Goal: Information Seeking & Learning: Learn about a topic

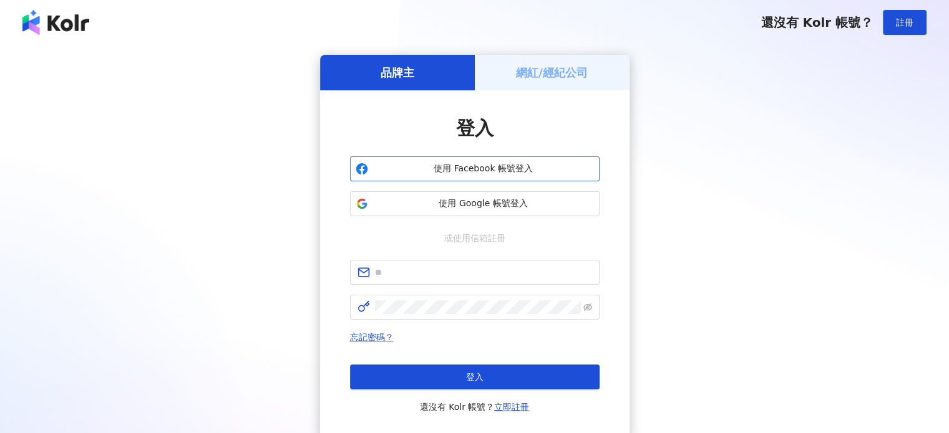
click at [440, 170] on span "使用 Facebook 帳號登入" at bounding box center [483, 169] width 221 height 12
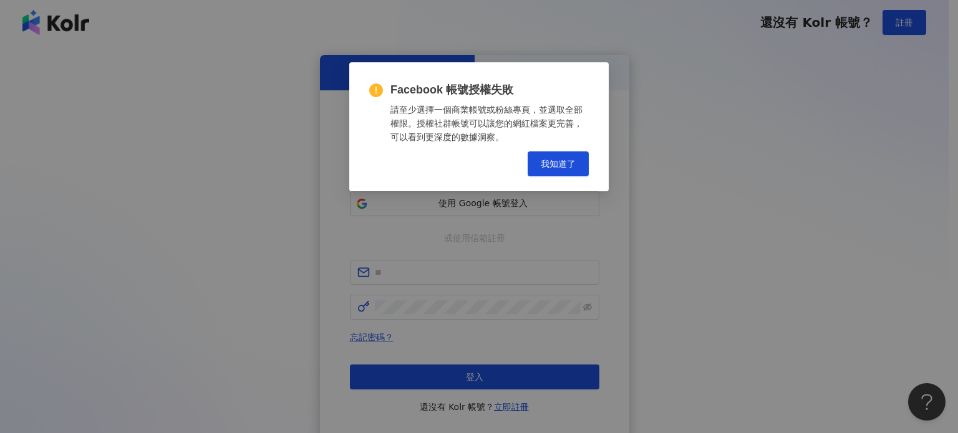
click at [476, 215] on div "Facebook 帳號授權失敗 請至少選擇一個商業帳號或粉絲專頁，並選取全部權限。授權社群帳號可以讓您的網紅檔案更完善，可以看到更深度的數據洞察。 Cance…" at bounding box center [479, 216] width 958 height 433
click at [560, 142] on div "請至少選擇一個商業帳號或粉絲專頁，並選取全部權限。授權社群帳號可以讓您的網紅檔案更完善，可以看到更深度的數據洞察。" at bounding box center [489, 123] width 198 height 41
click at [563, 171] on button "我知道了" at bounding box center [558, 164] width 61 height 25
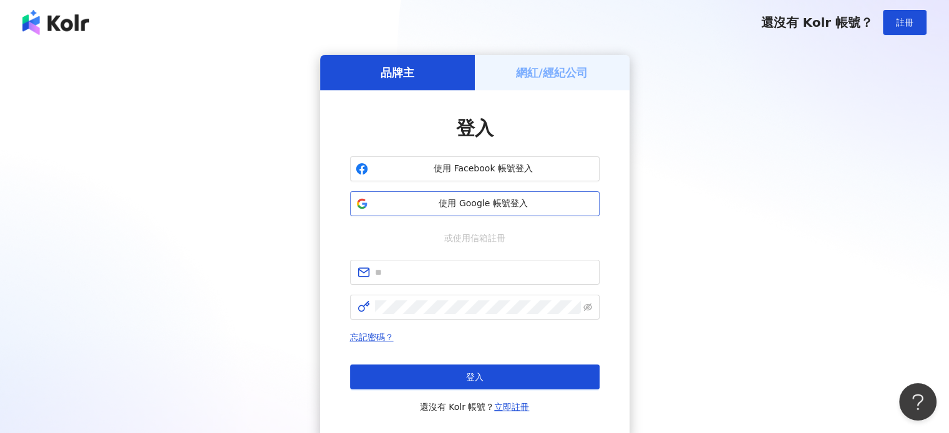
click at [448, 198] on span "使用 Google 帳號登入" at bounding box center [483, 204] width 221 height 12
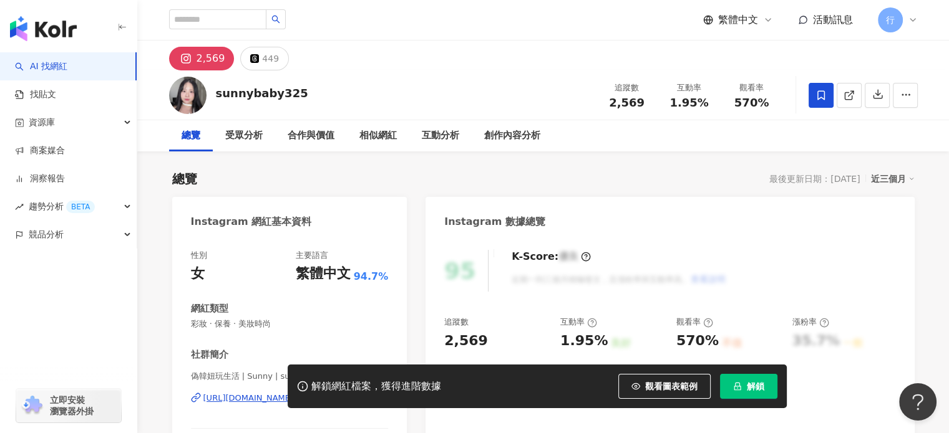
scroll to position [62, 0]
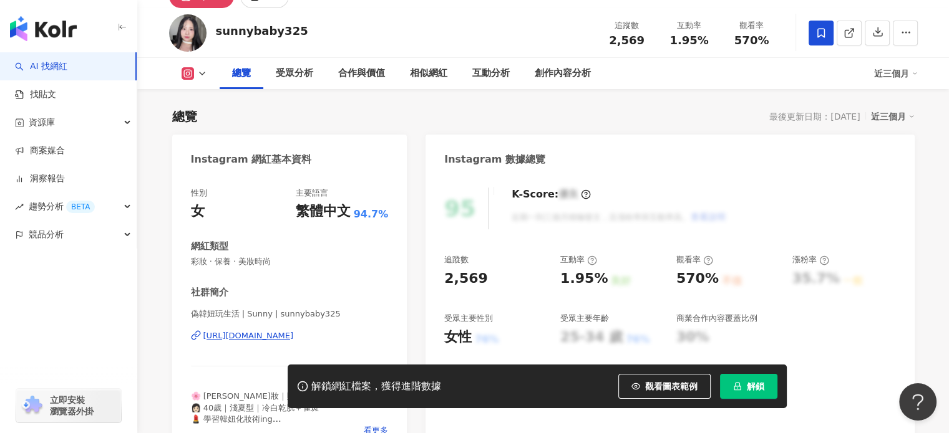
click at [287, 336] on div "https://www.instagram.com/sunnybaby325/" at bounding box center [248, 336] width 90 height 11
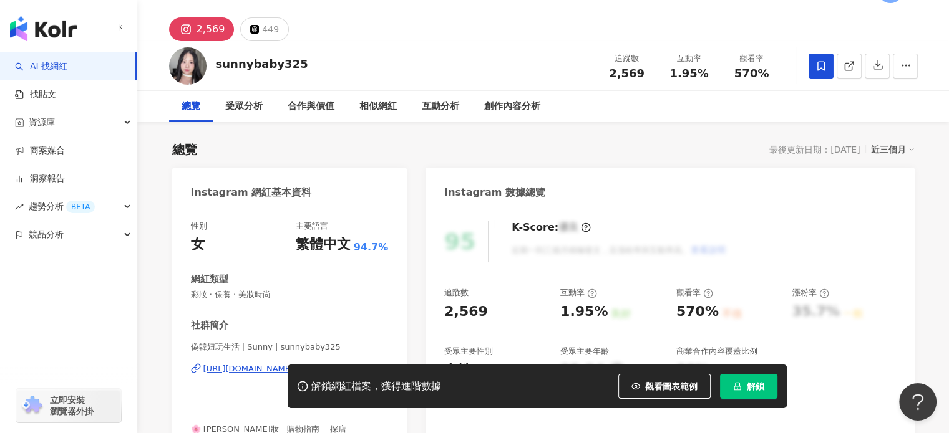
scroll to position [0, 0]
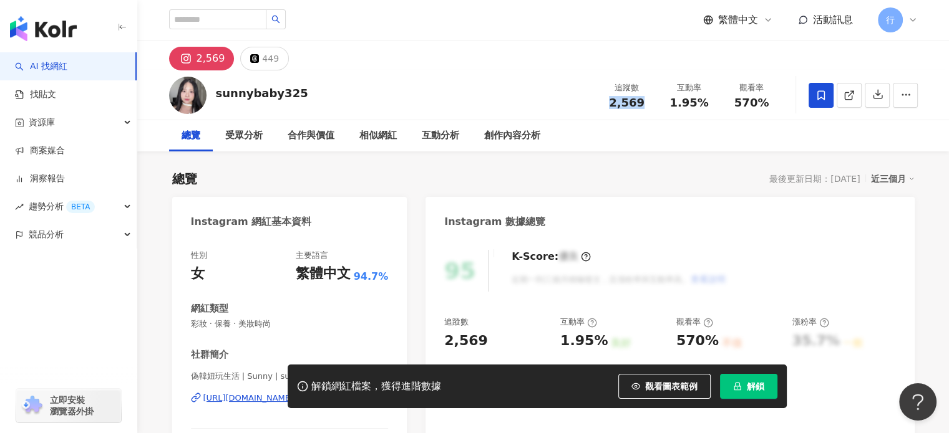
drag, startPoint x: 609, startPoint y: 100, endPoint x: 656, endPoint y: 99, distance: 46.8
click at [656, 99] on div "追蹤數 2,569" at bounding box center [627, 95] width 62 height 27
click at [637, 105] on span "2,569" at bounding box center [627, 102] width 36 height 13
drag, startPoint x: 616, startPoint y: 104, endPoint x: 651, endPoint y: 105, distance: 34.9
click at [651, 105] on div "追蹤數 2,569" at bounding box center [627, 95] width 62 height 27
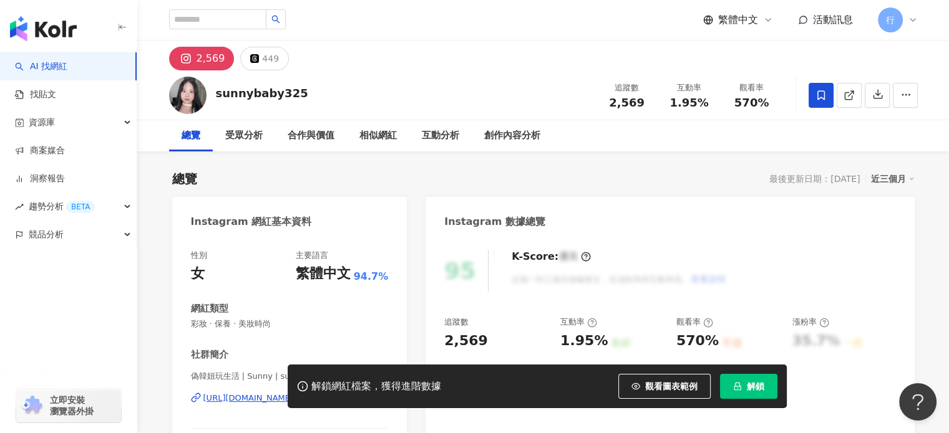
click at [651, 105] on div "追蹤數 2,569" at bounding box center [627, 95] width 62 height 27
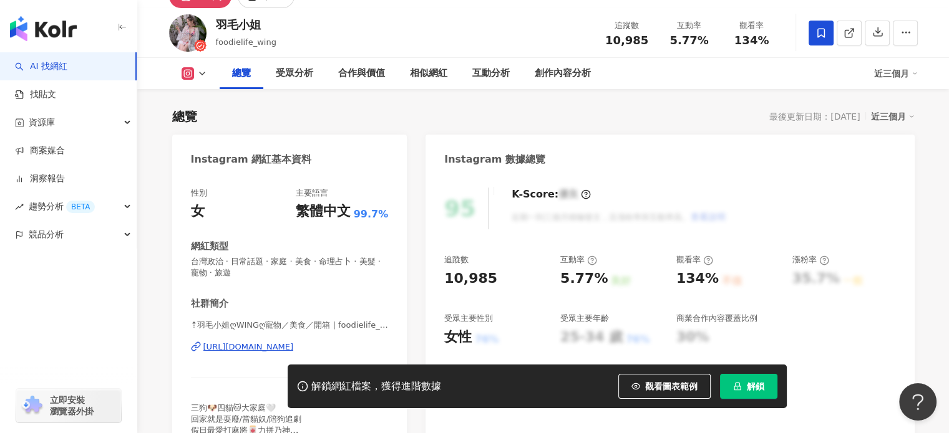
scroll to position [249, 0]
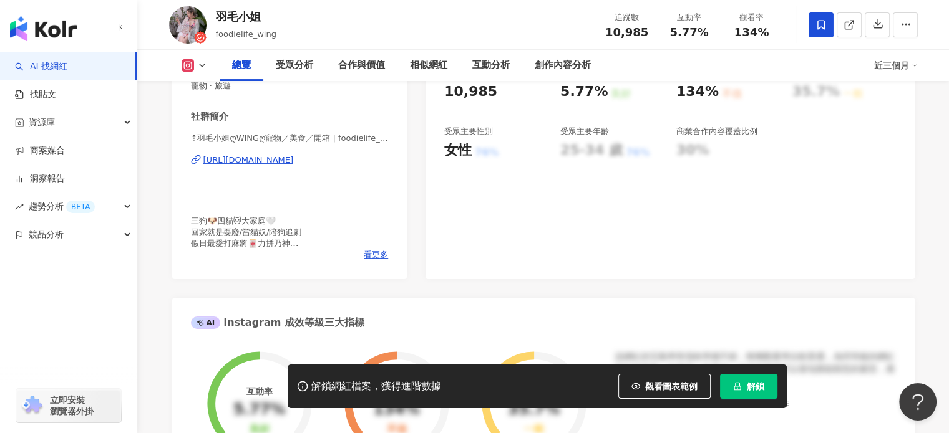
click at [294, 162] on div "https://www.instagram.com/foodielife_wing/" at bounding box center [248, 160] width 90 height 11
click at [362, 244] on div "三狗🐶四貓🐱大家庭🤍 回家就是耍廢/當貓奴/陪狗追劇 假日最愛打麻將🀄️力拼乃神 拍美食是我的樂趣，帶你們吃吃喝喝 #相機食先 #火鍋控 #開箱文 #寵物 #…" at bounding box center [290, 233] width 198 height 34
click at [369, 249] on span "看更多" at bounding box center [376, 254] width 24 height 11
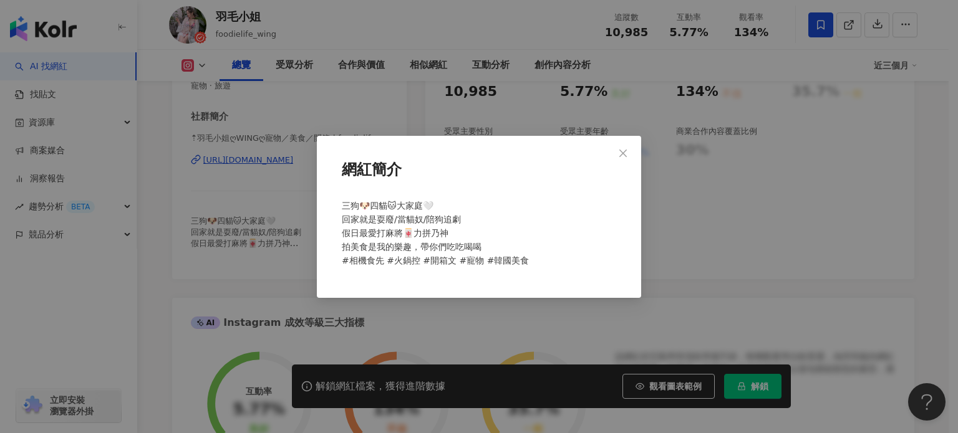
click at [324, 253] on div "網紅簡介 三狗🐶四貓🐱大家庭🤍 回家就是耍廢/當貓奴/陪狗追劇 假日最愛打麻將🀄️力拼乃神 拍美食是我的樂趣，帶你們吃吃喝喝 #相機食先 #火鍋控 #開箱文 …" at bounding box center [479, 217] width 324 height 162
click at [274, 251] on div "網紅簡介 三狗🐶四貓🐱大家庭🤍 回家就是耍廢/當貓奴/陪狗追劇 假日最愛打麻將🀄️力拼乃神 拍美食是我的樂趣，帶你們吃吃喝喝 #相機食先 #火鍋控 #開箱文 …" at bounding box center [479, 216] width 958 height 433
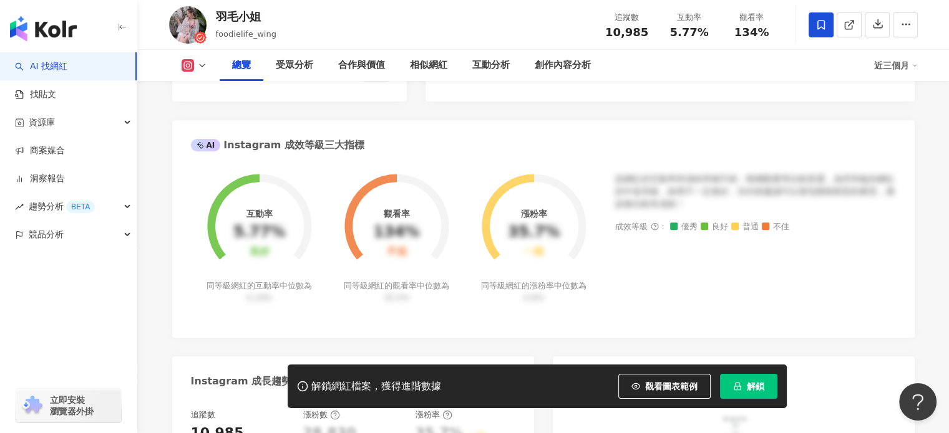
scroll to position [0, 0]
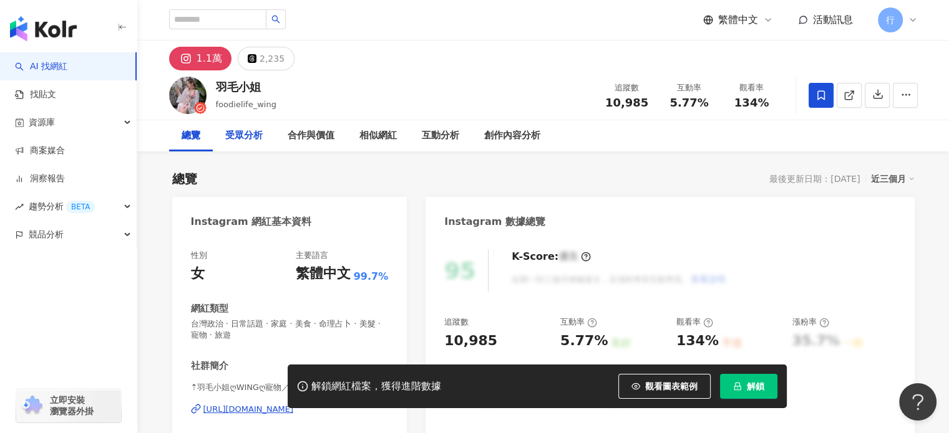
click at [252, 138] on div "受眾分析" at bounding box center [243, 135] width 37 height 15
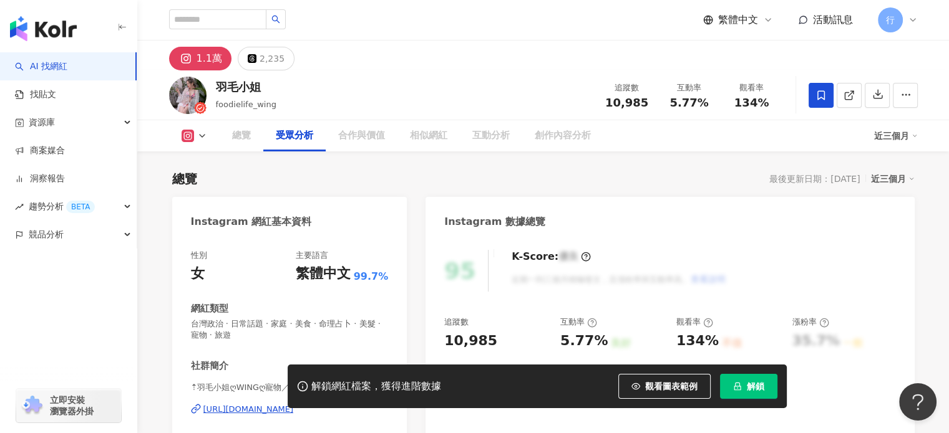
scroll to position [1077, 0]
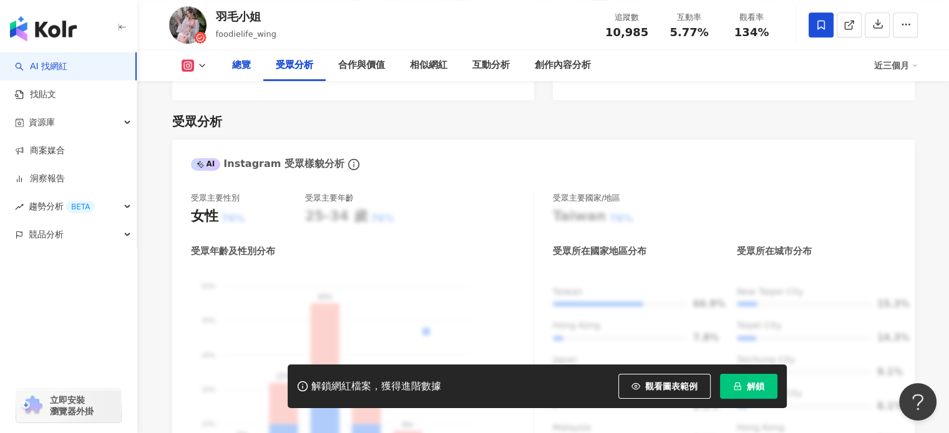
click at [241, 68] on div "總覽" at bounding box center [241, 65] width 19 height 15
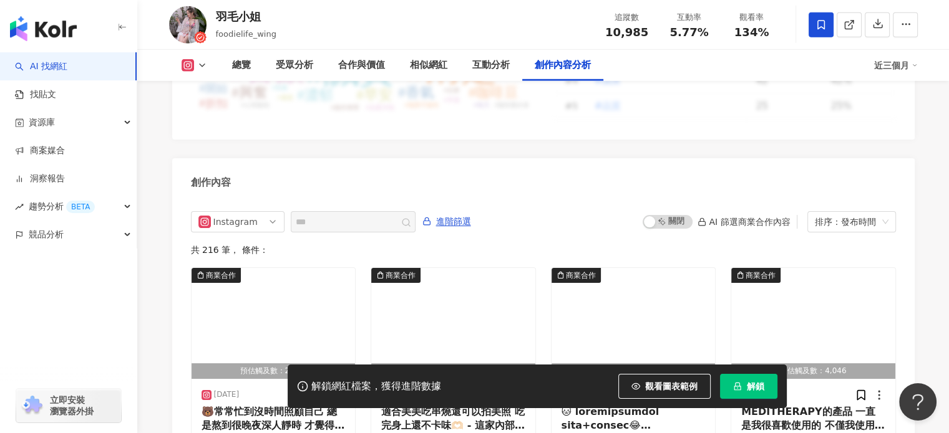
scroll to position [3896, 0]
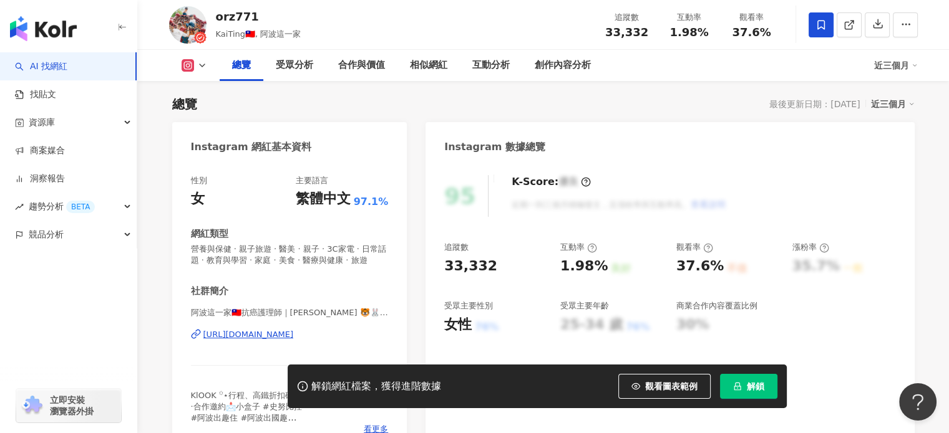
scroll to position [249, 0]
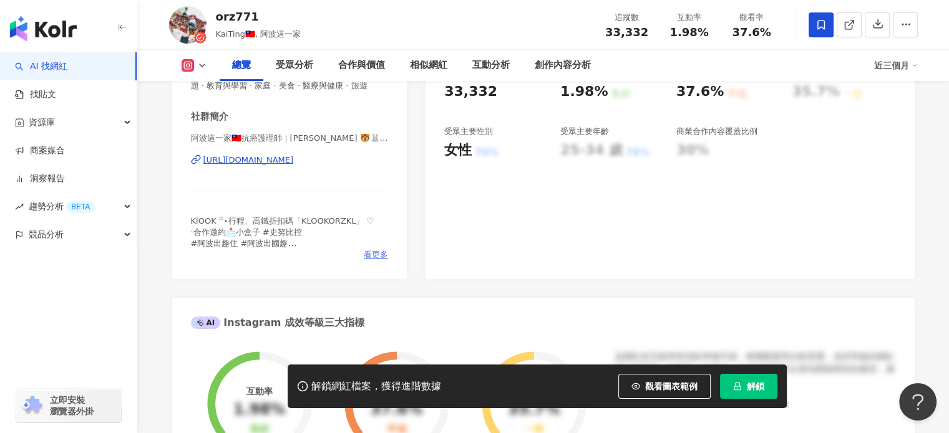
click at [371, 261] on span "看更多" at bounding box center [376, 254] width 24 height 11
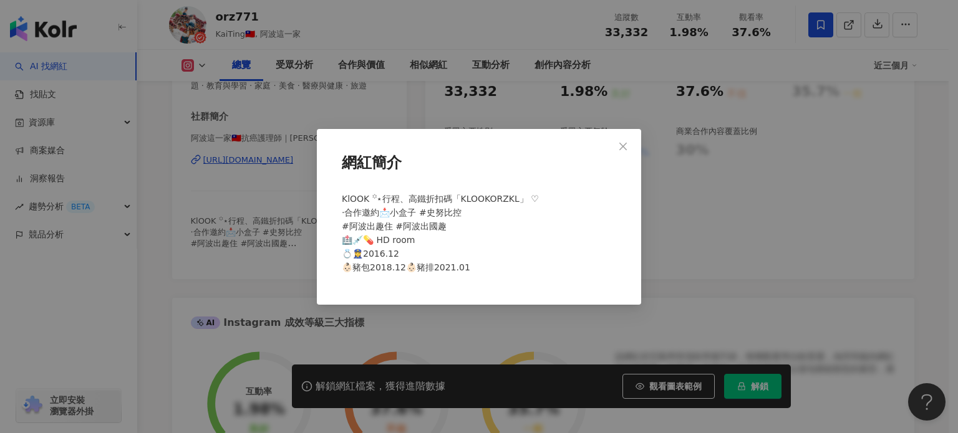
click at [327, 105] on div "網紅簡介 KlOOK ꙳⋆行程、高鐵折扣碼「KLOOKORZKL」 ♡ ·合作邀約📩小盒子 #史努比控 #阿波出趣住 #阿波出國趣 🏥💉💊 HD room 💍…" at bounding box center [479, 216] width 958 height 433
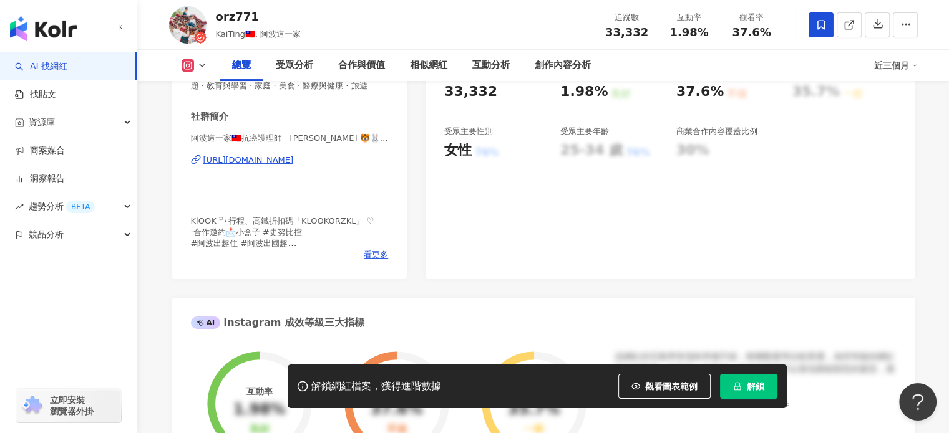
click at [294, 166] on div "https://www.instagram.com/orz771/" at bounding box center [248, 160] width 90 height 11
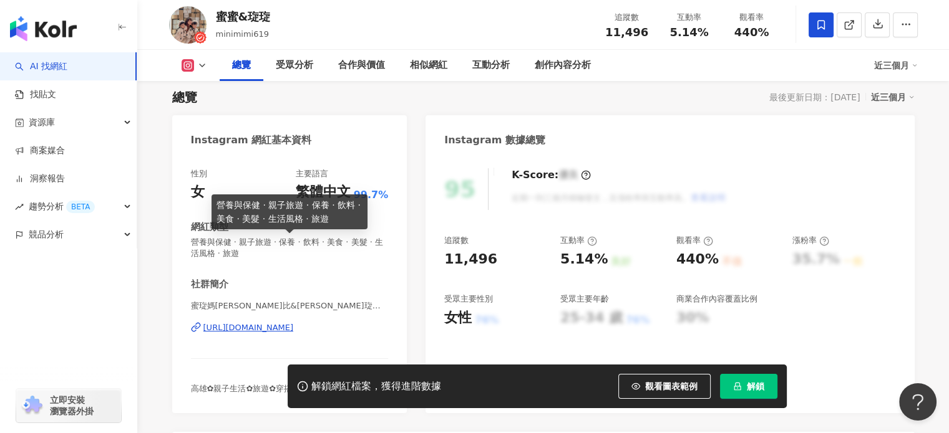
scroll to position [62, 0]
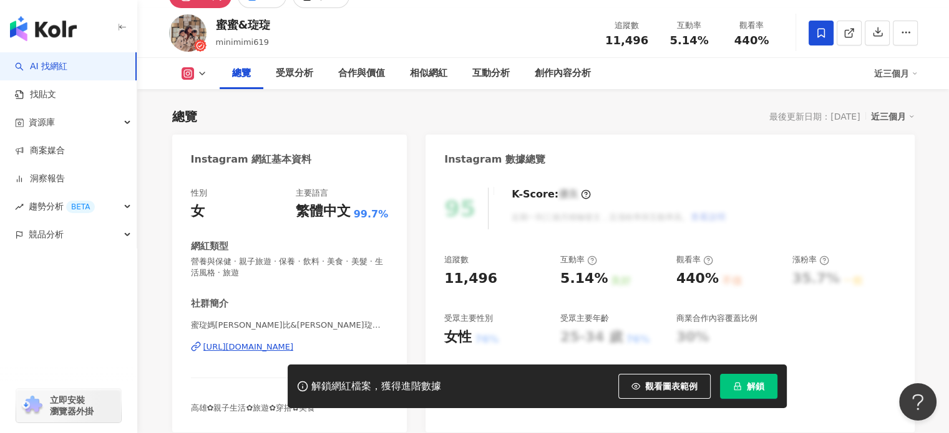
click at [288, 341] on div "蜜琁媽[PERSON_NAME]比&蜜琁姊妹 | minimimi619 [URL][DOMAIN_NAME]" at bounding box center [290, 356] width 198 height 73
click at [289, 346] on div "[URL][DOMAIN_NAME]" at bounding box center [248, 347] width 90 height 11
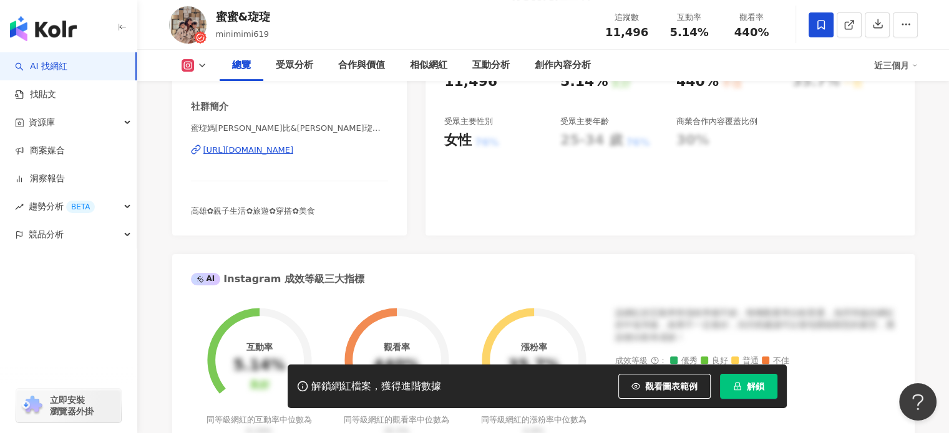
scroll to position [187, 0]
